Goal: Task Accomplishment & Management: Manage account settings

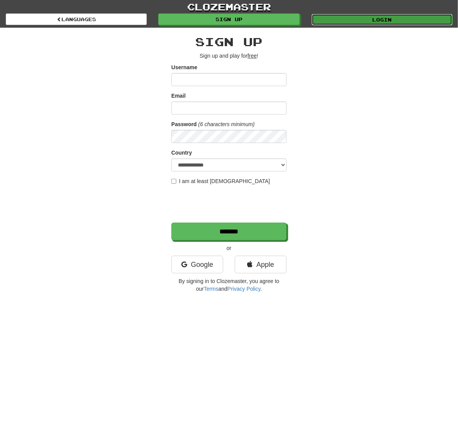
click at [365, 23] on link "Login" at bounding box center [382, 20] width 141 height 12
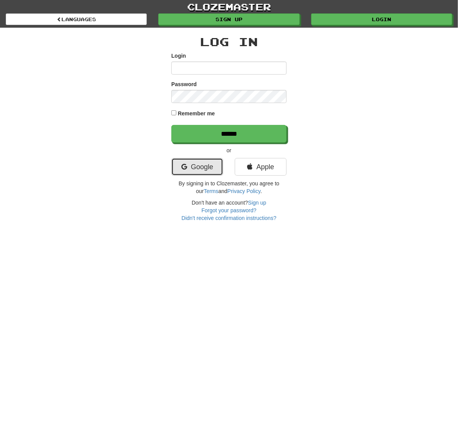
click at [204, 170] on link "Google" at bounding box center [198, 167] width 52 height 18
